Goal: Check status: Check status

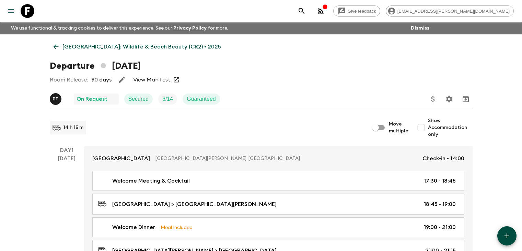
scroll to position [69, 0]
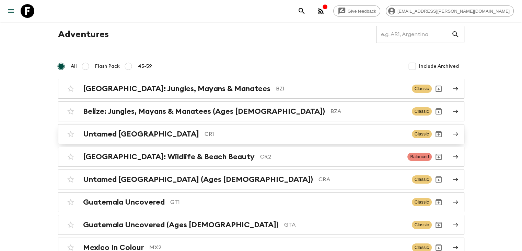
scroll to position [34, 0]
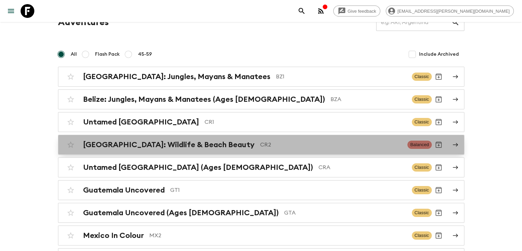
click at [170, 144] on h2 "[GEOGRAPHIC_DATA]: Wildlife & Beach Beauty" at bounding box center [169, 144] width 172 height 9
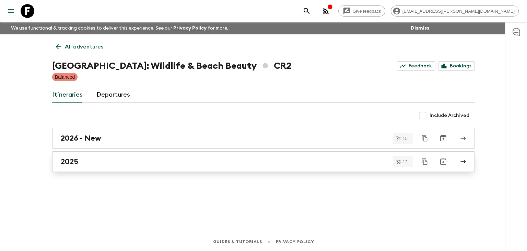
click at [72, 158] on h2 "2025" at bounding box center [70, 161] width 18 height 9
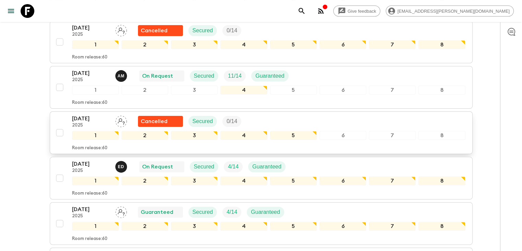
scroll to position [172, 0]
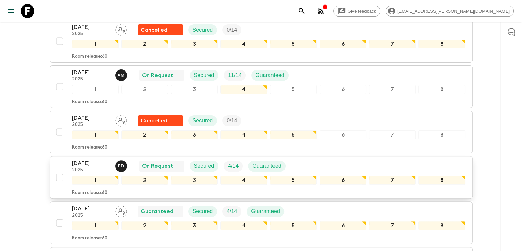
click at [84, 161] on p "[DATE]" at bounding box center [91, 163] width 38 height 8
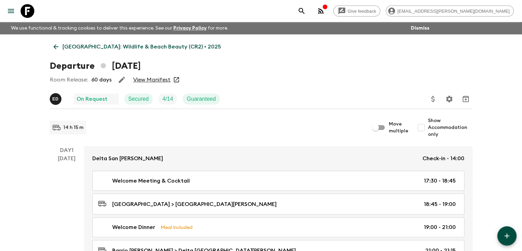
click at [156, 80] on link "View Manifest" at bounding box center [151, 79] width 37 height 7
